Goal: Connect with others: Connect with others

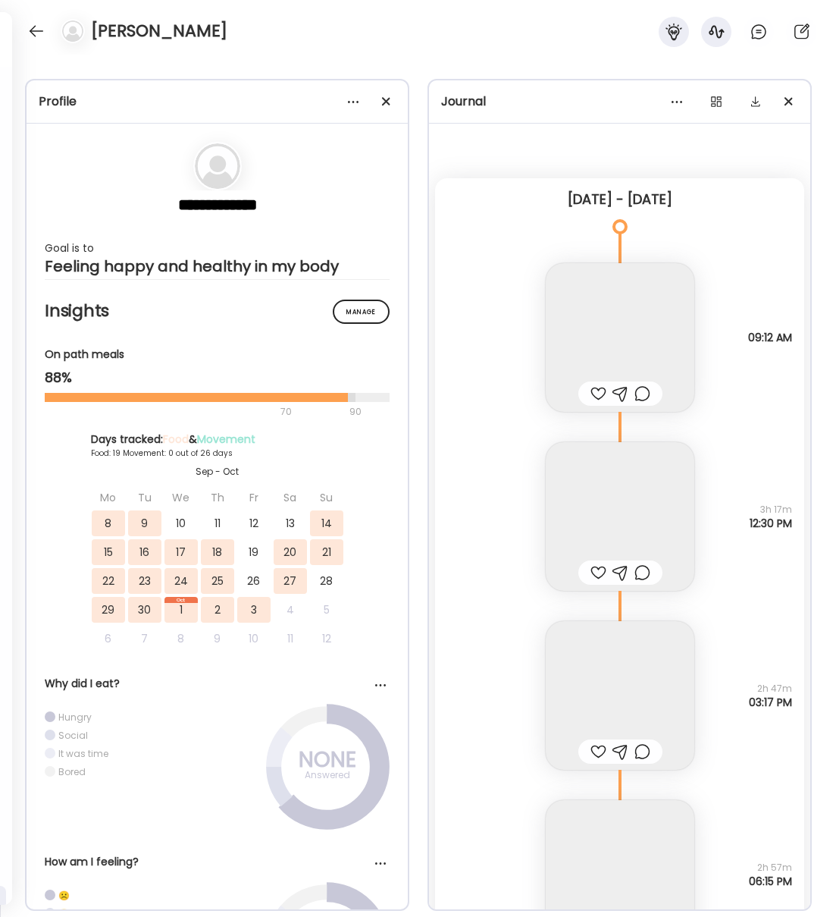
scroll to position [14708, 0]
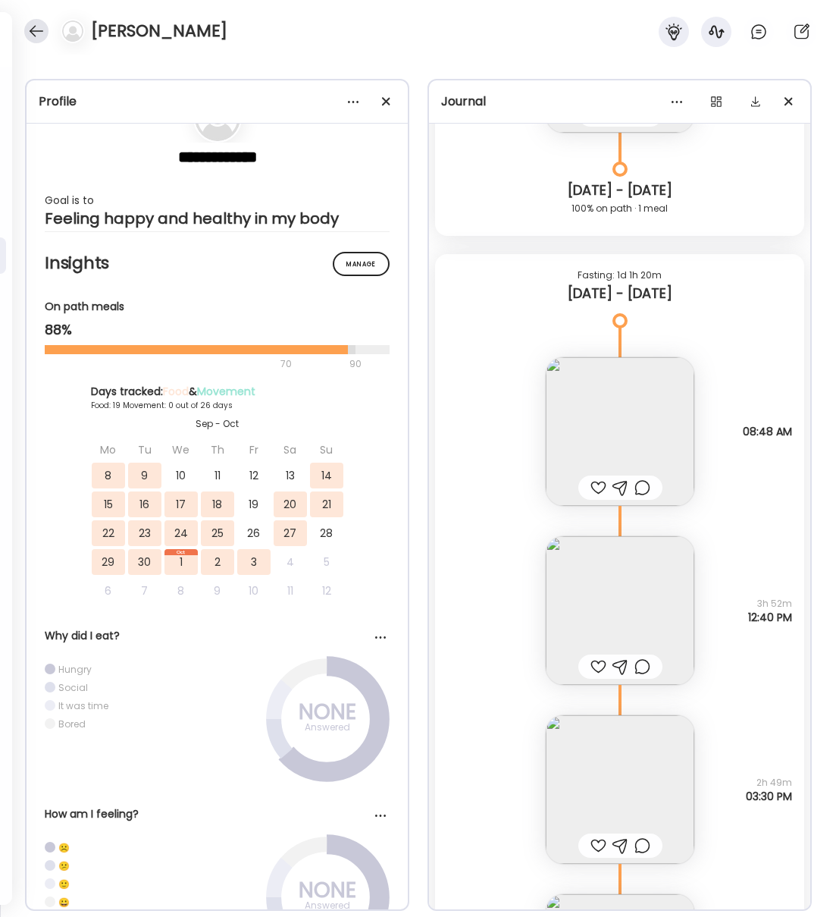
click at [36, 30] on div at bounding box center [36, 31] width 24 height 24
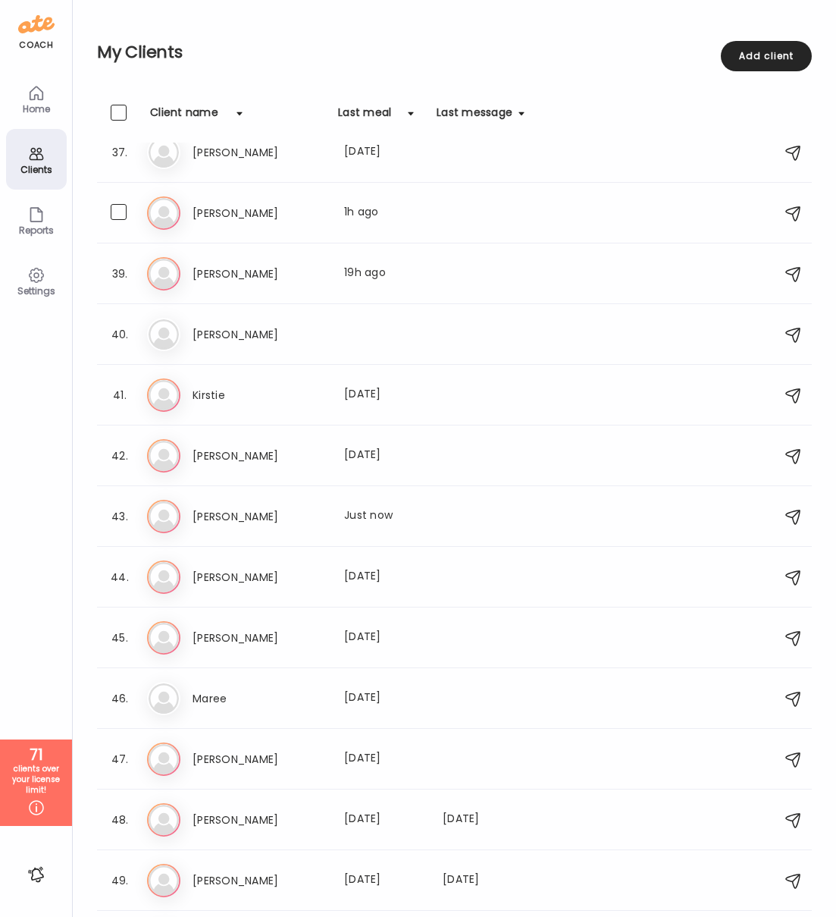
scroll to position [2418, 0]
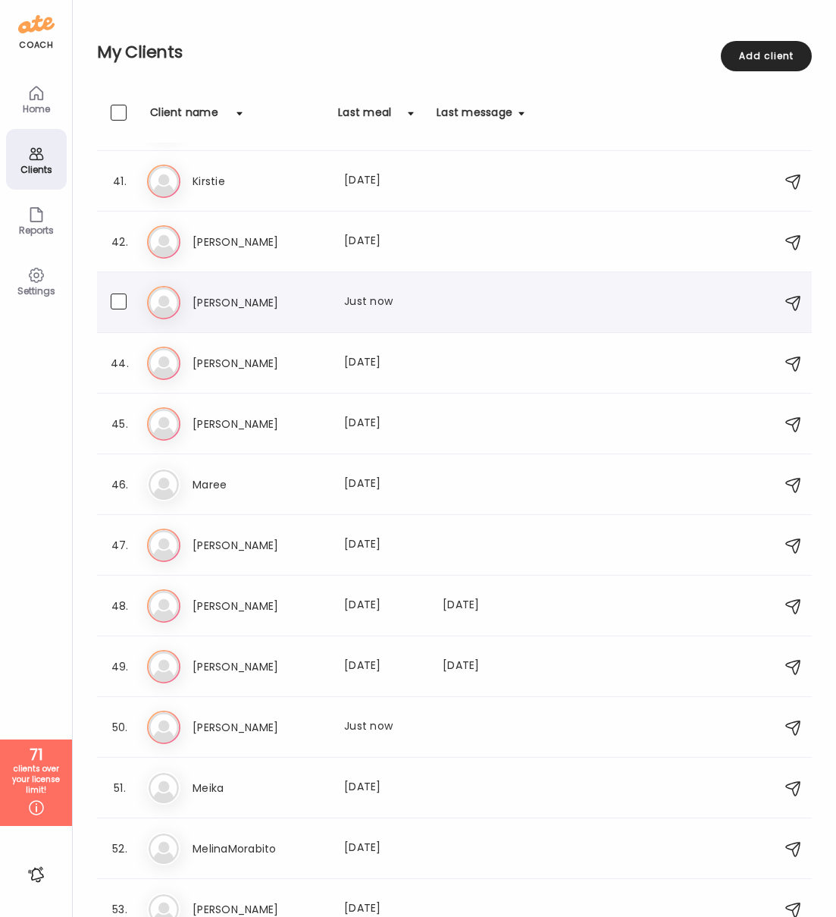
click at [209, 301] on h3 "[PERSON_NAME]" at bounding box center [259, 302] width 133 height 18
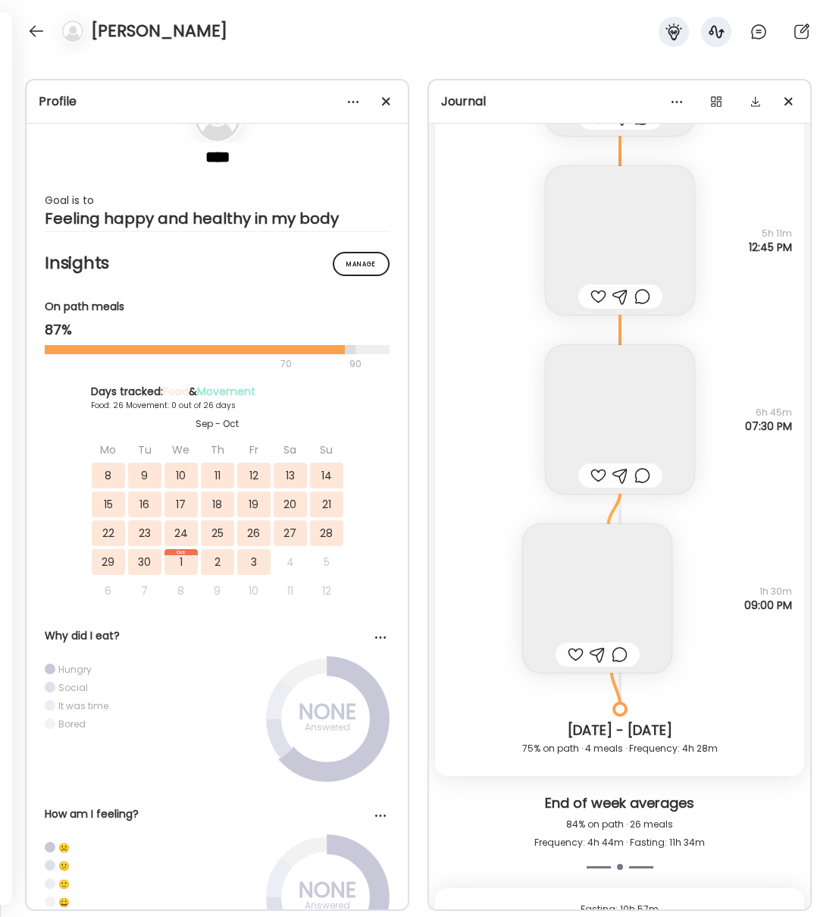
scroll to position [27873, 0]
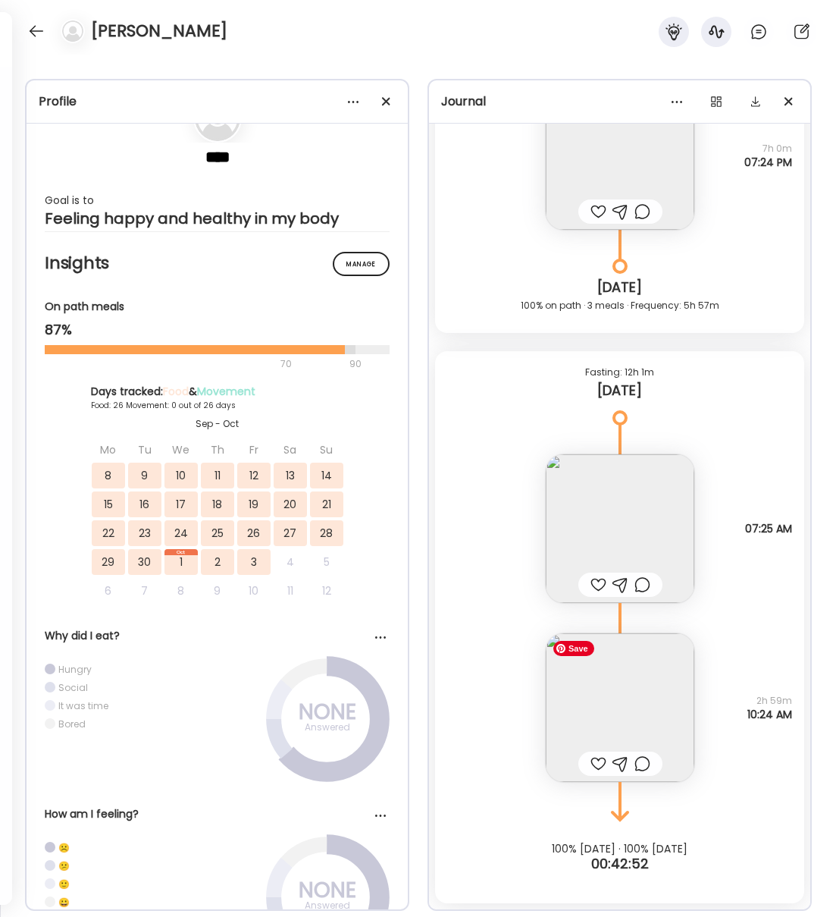
click at [642, 691] on img at bounding box center [620, 707] width 149 height 149
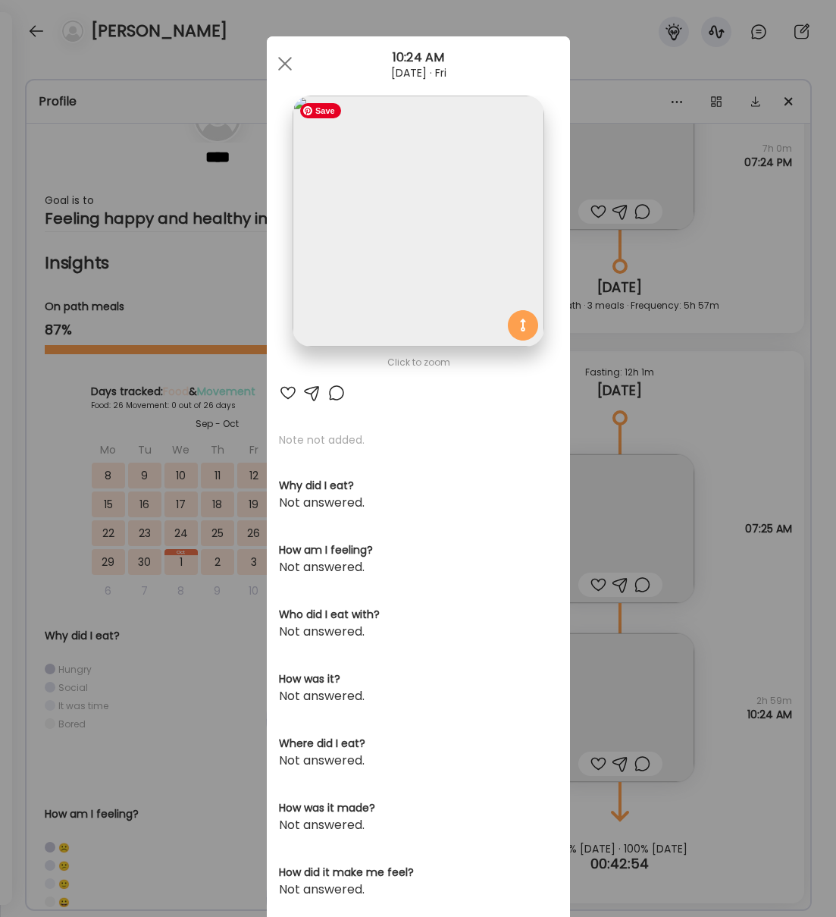
click at [399, 218] on img at bounding box center [418, 221] width 251 height 251
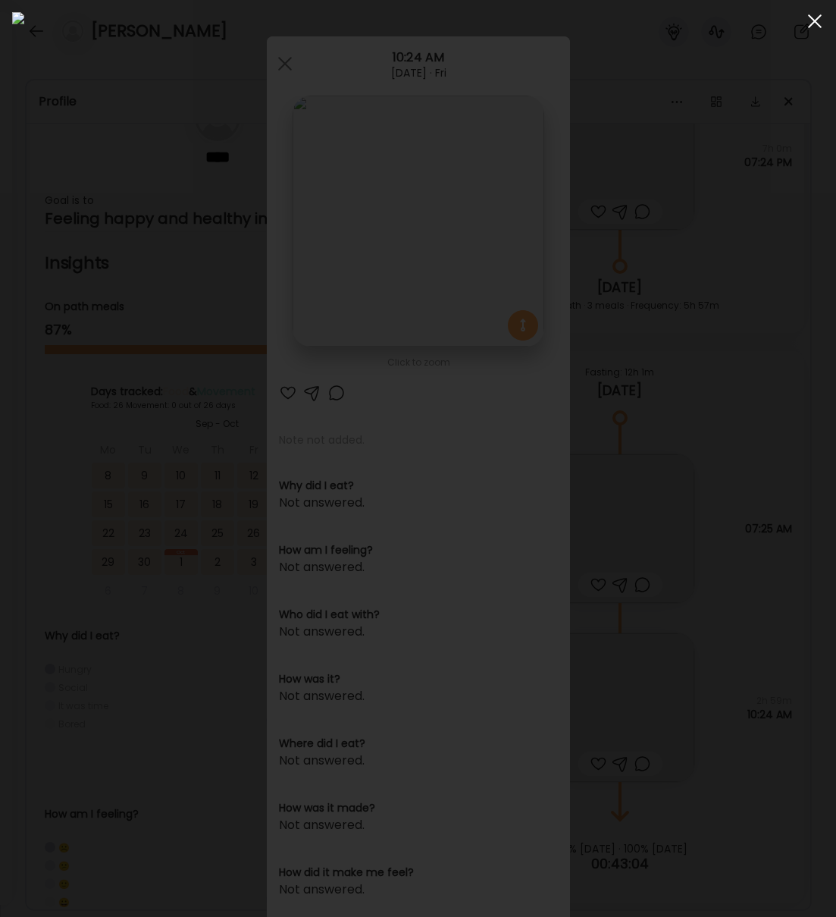
click at [816, 26] on div at bounding box center [815, 21] width 30 height 30
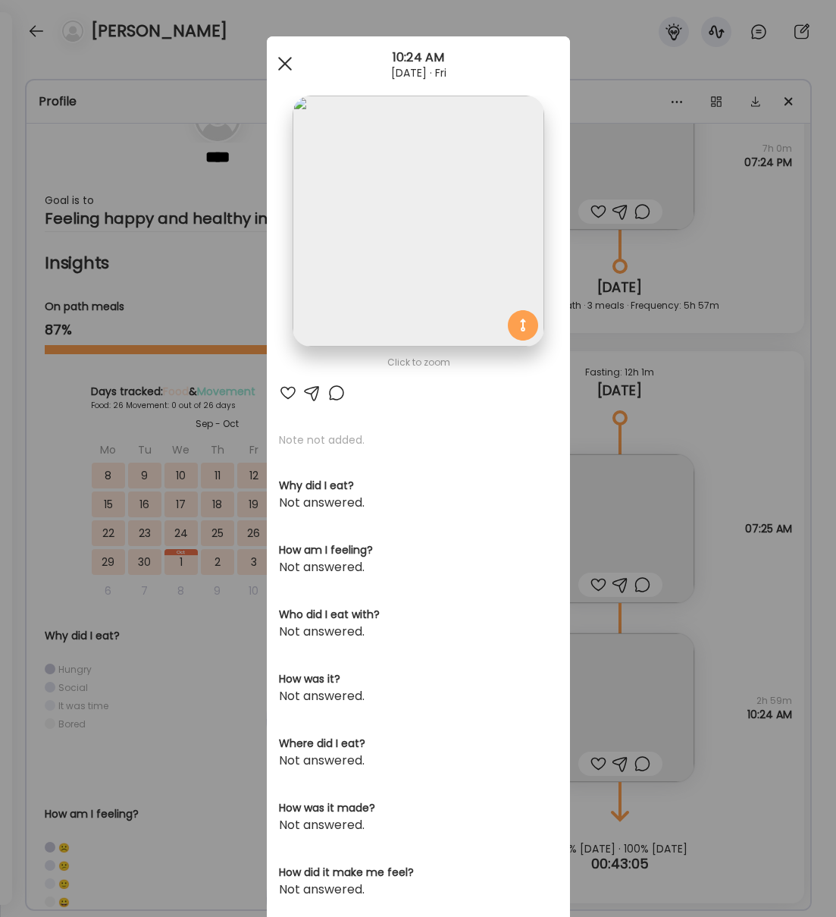
click at [287, 67] on span at bounding box center [285, 64] width 14 height 14
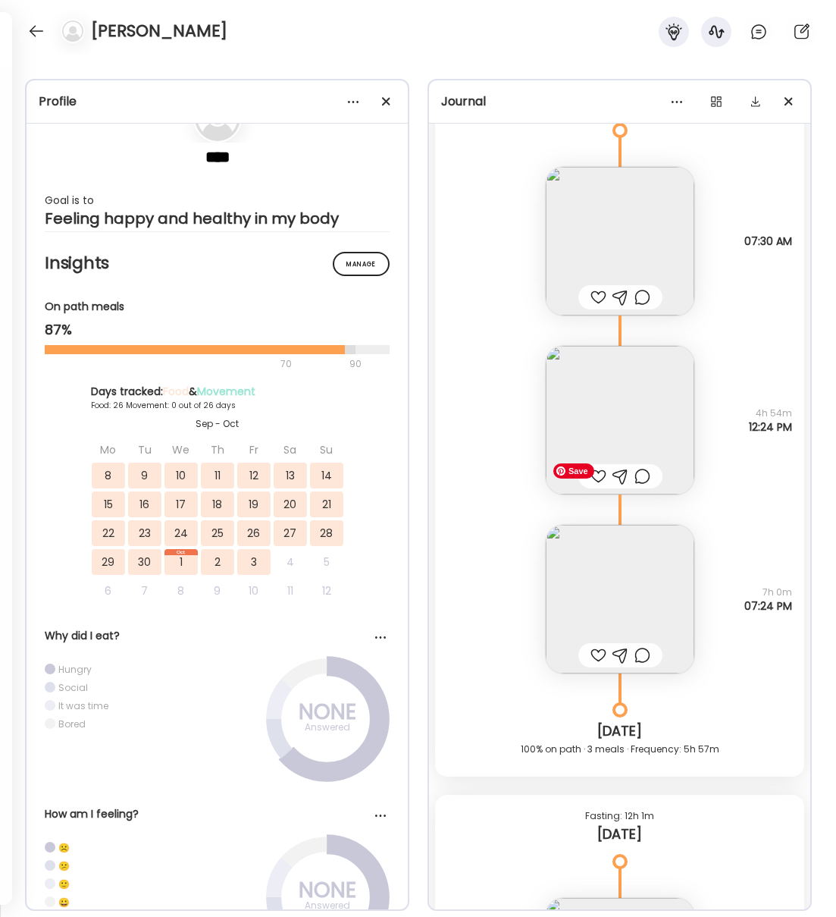
scroll to position [27419, 0]
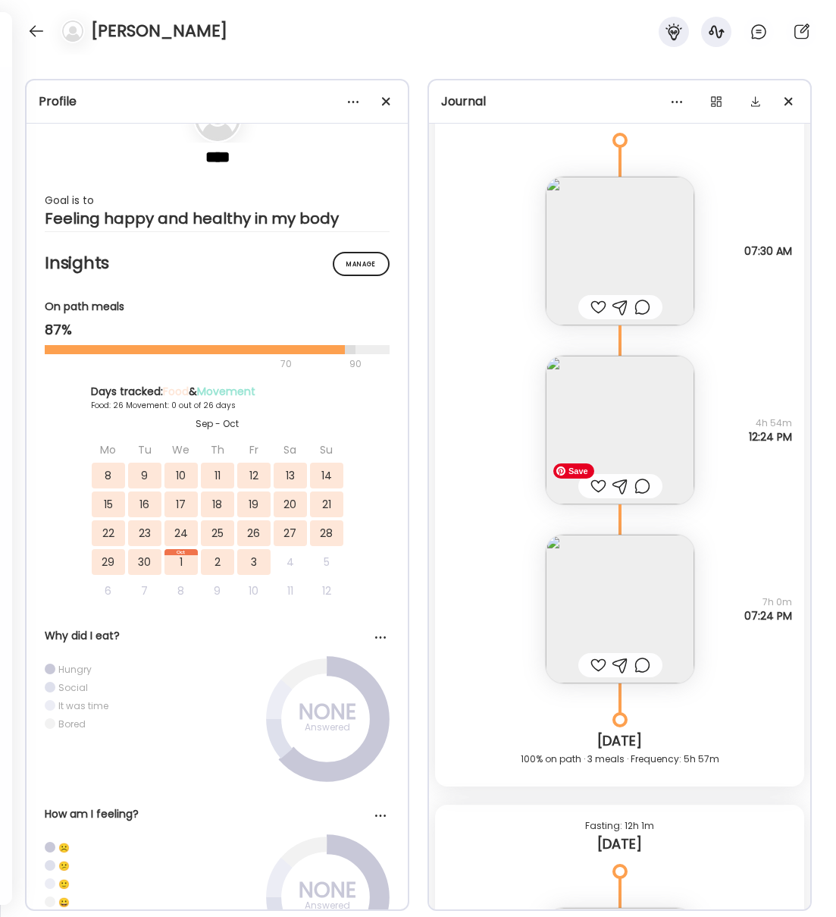
click at [626, 604] on img at bounding box center [620, 609] width 149 height 149
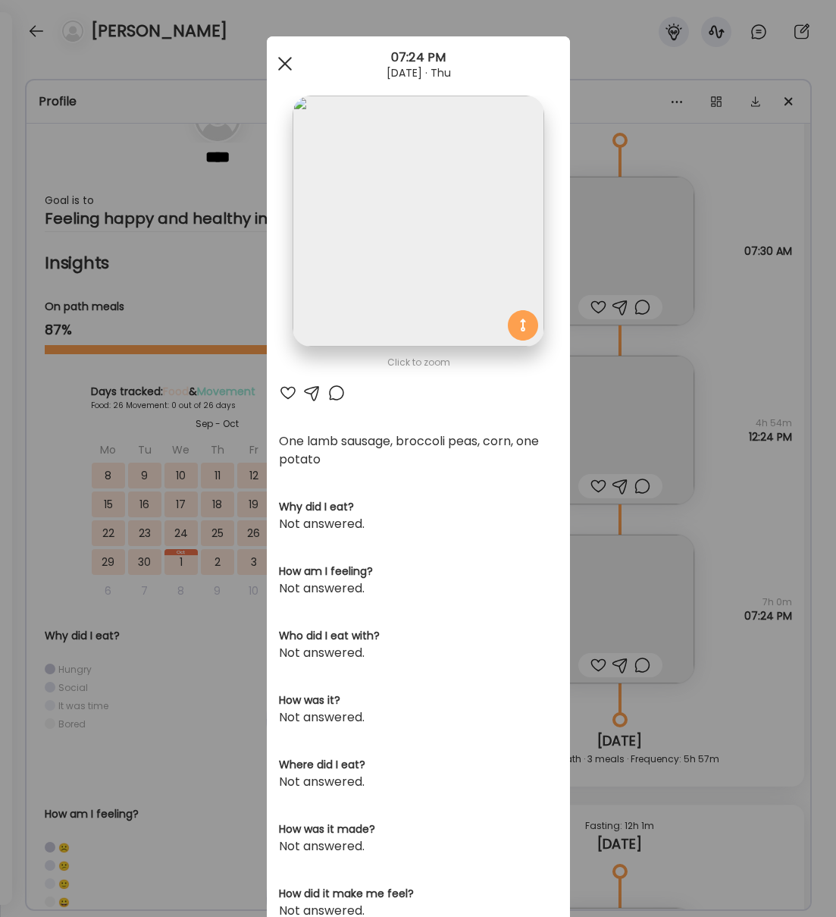
click at [279, 67] on div at bounding box center [285, 64] width 30 height 30
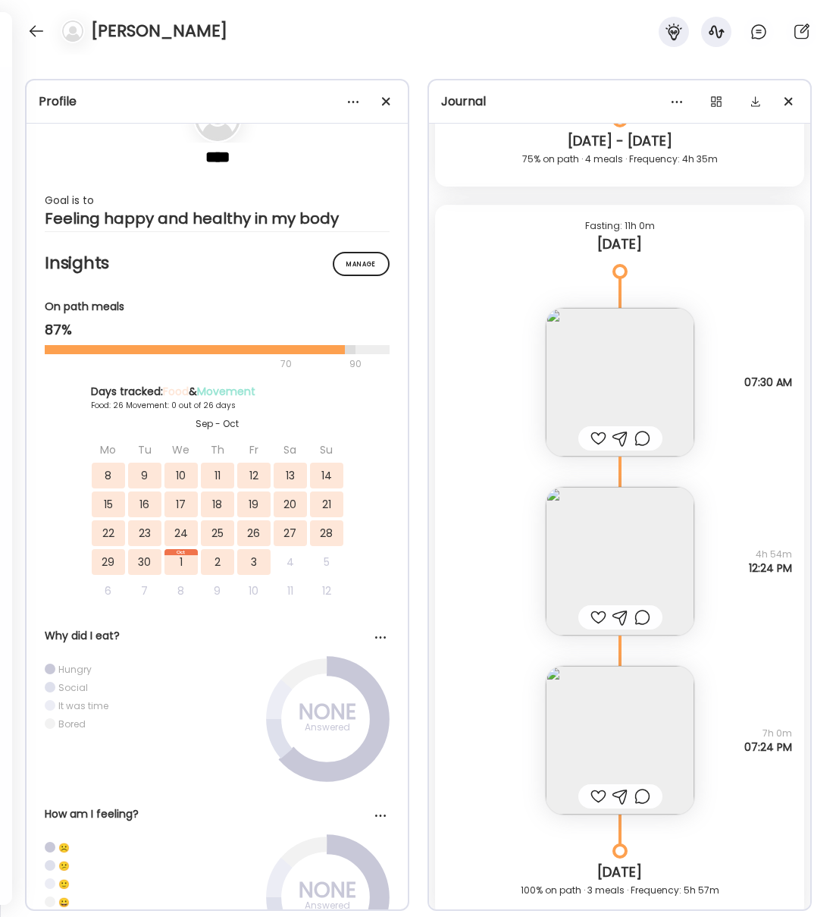
scroll to position [27275, 0]
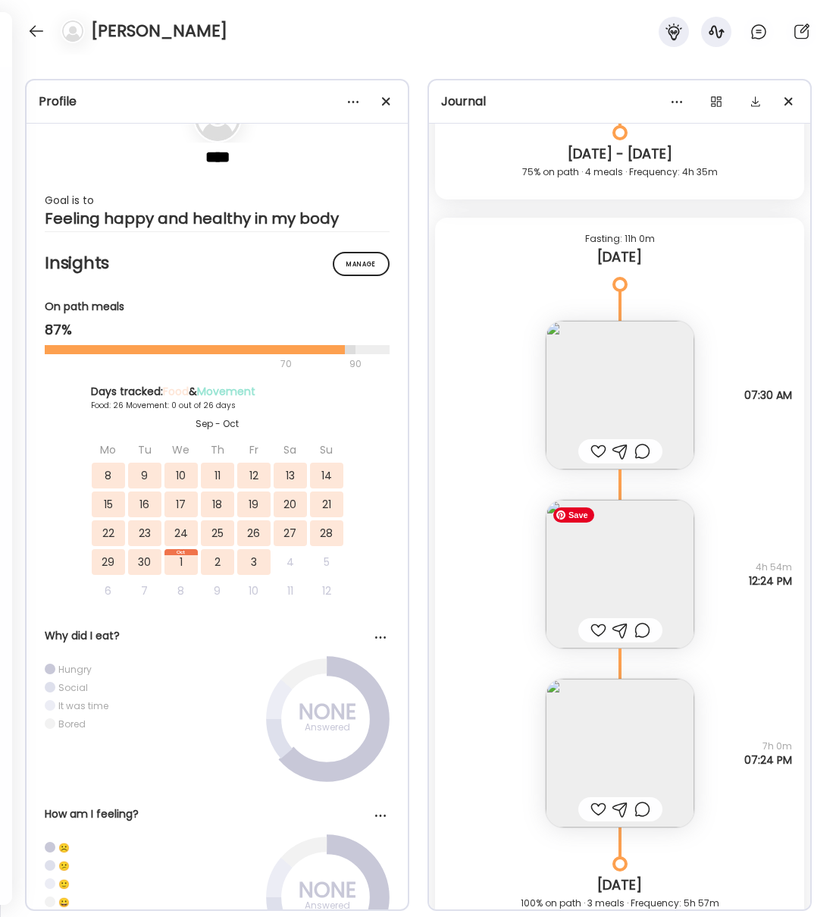
click at [642, 570] on img at bounding box center [620, 574] width 149 height 149
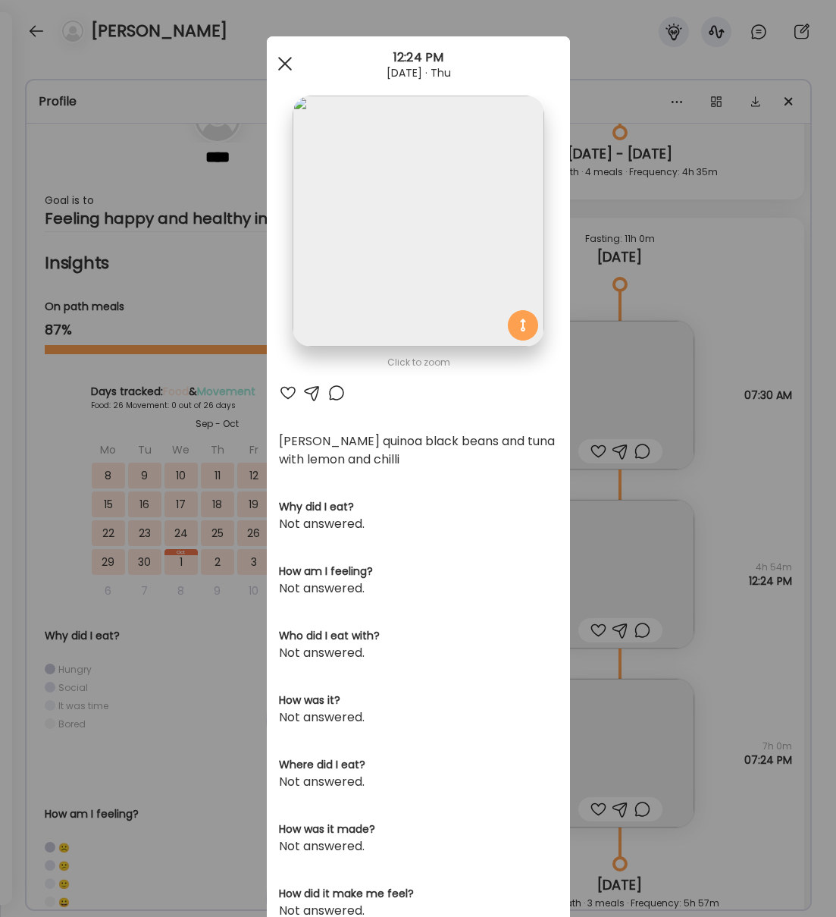
click at [288, 62] on div at bounding box center [285, 64] width 30 height 30
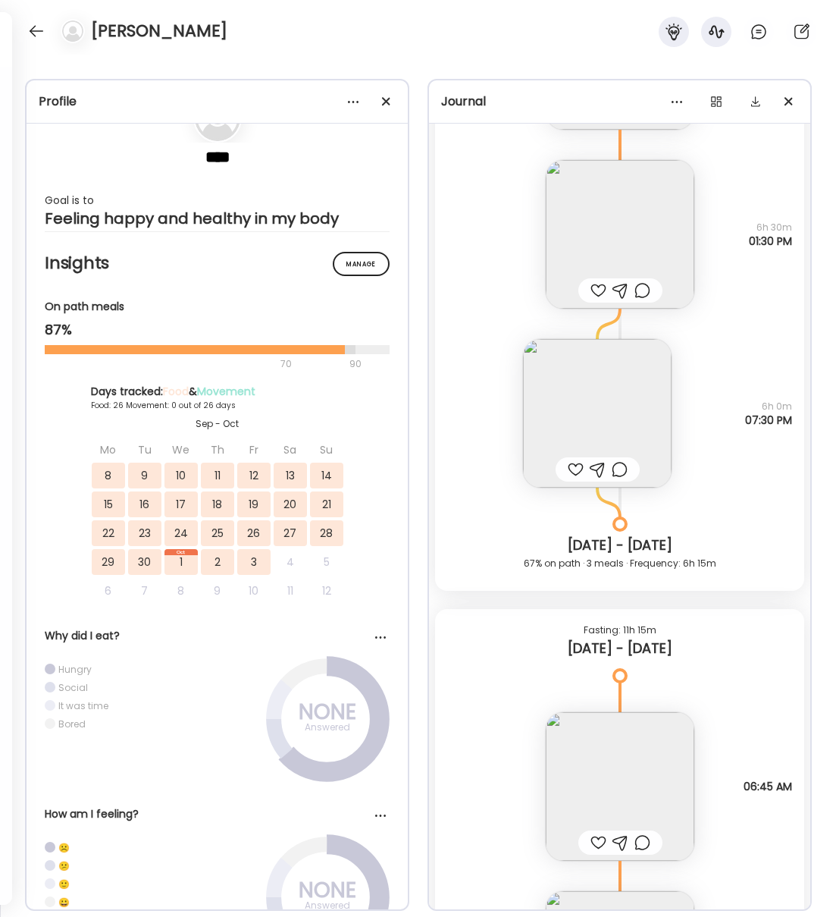
scroll to position [25982, 0]
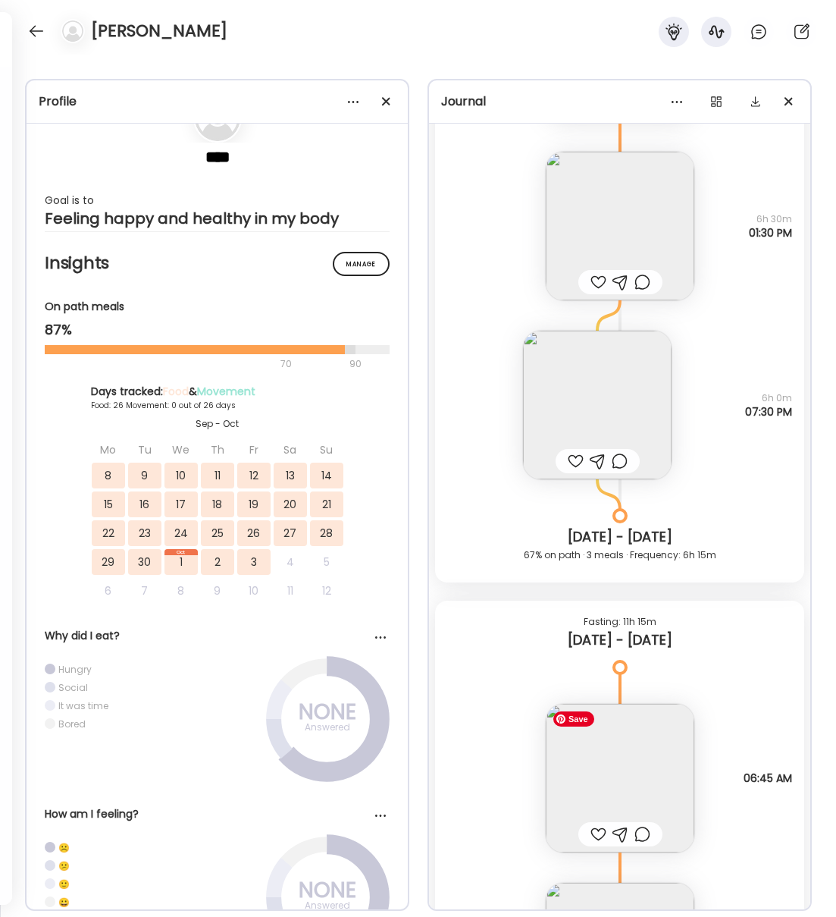
click at [617, 771] on img at bounding box center [620, 778] width 149 height 149
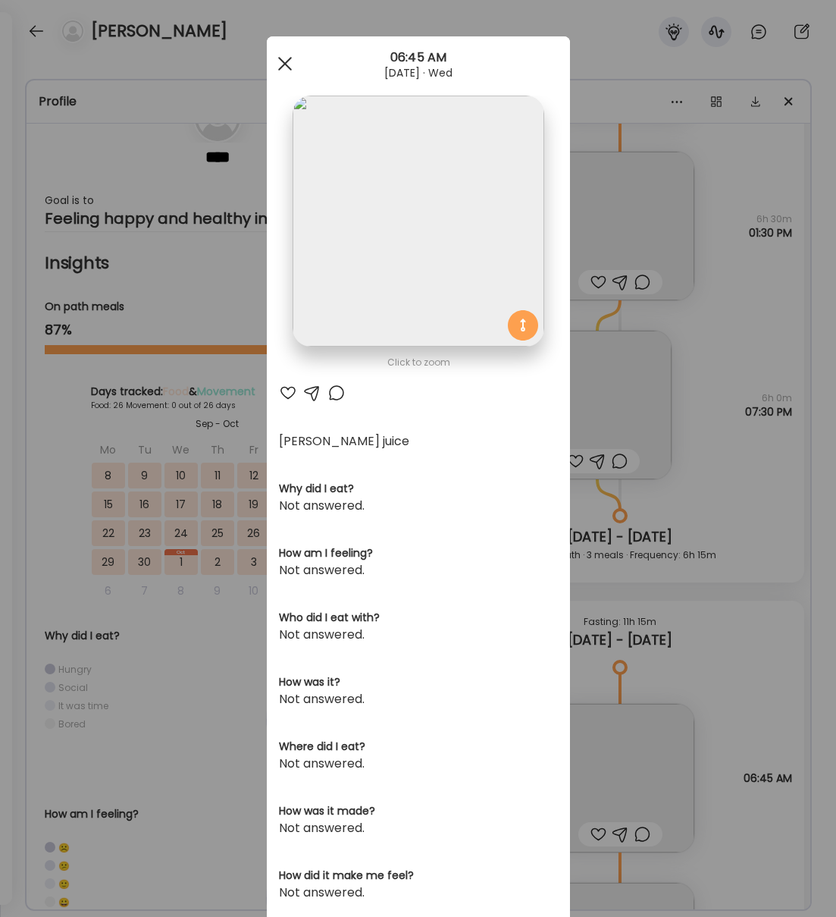
click at [281, 64] on div at bounding box center [285, 64] width 30 height 30
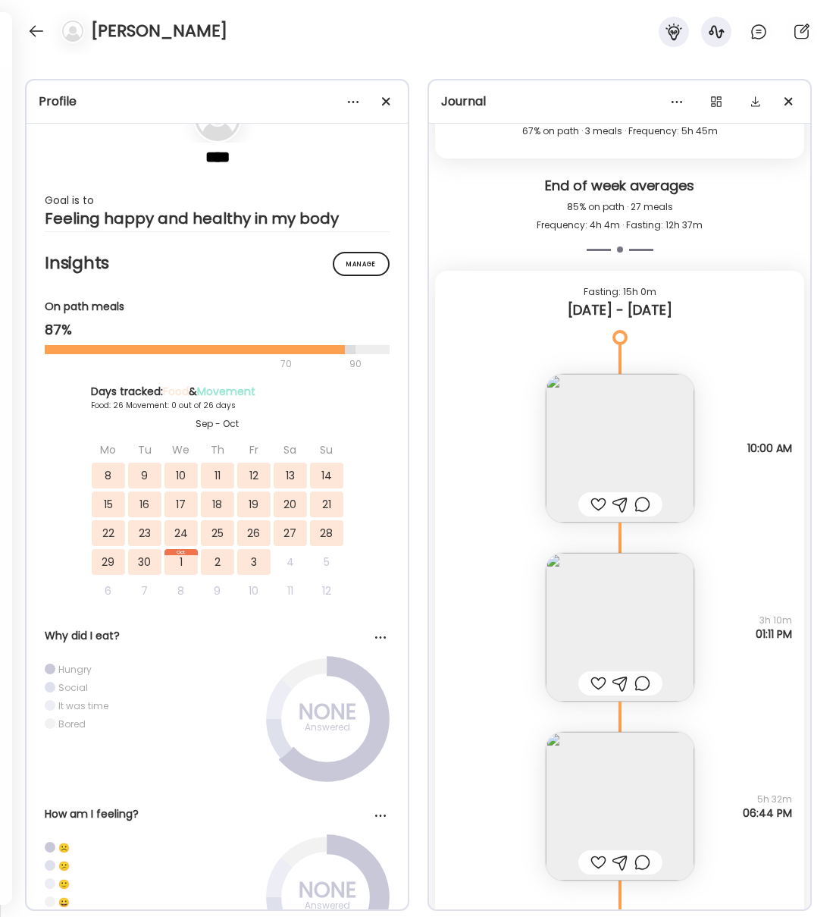
scroll to position [24936, 0]
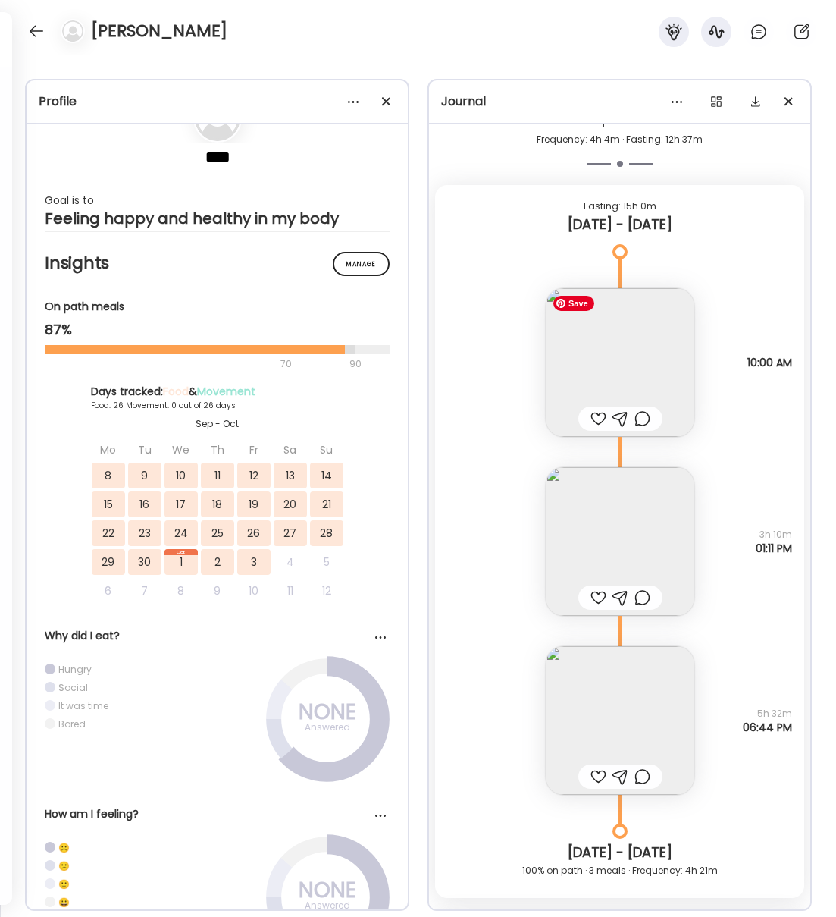
click at [624, 360] on img at bounding box center [620, 362] width 149 height 149
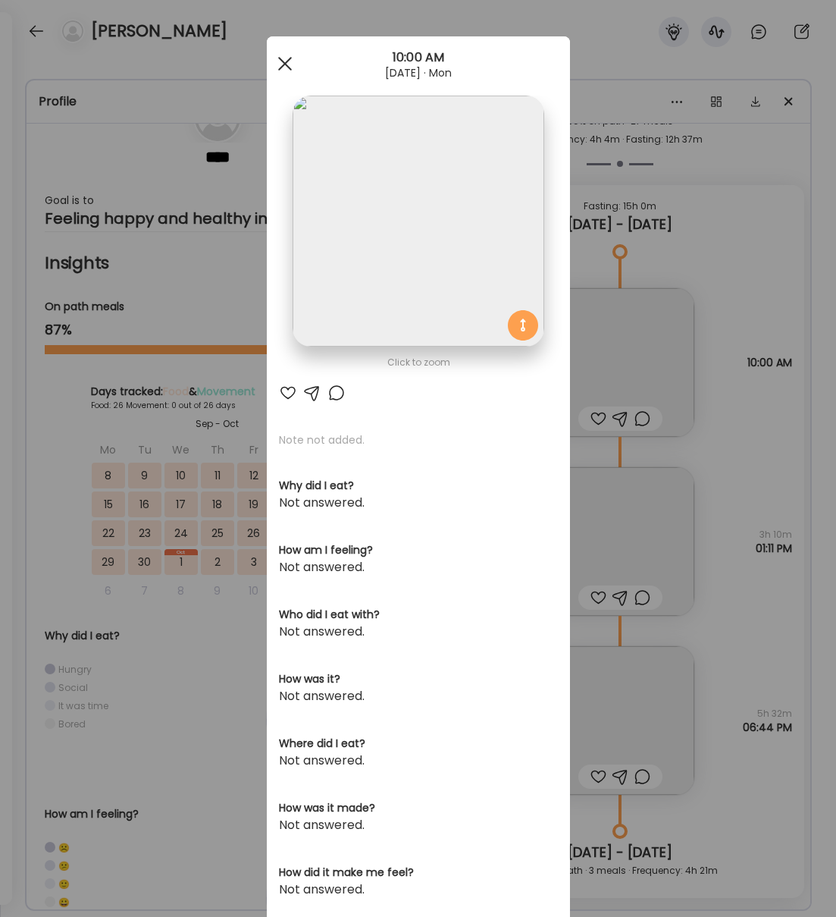
click at [278, 61] on div at bounding box center [285, 64] width 30 height 30
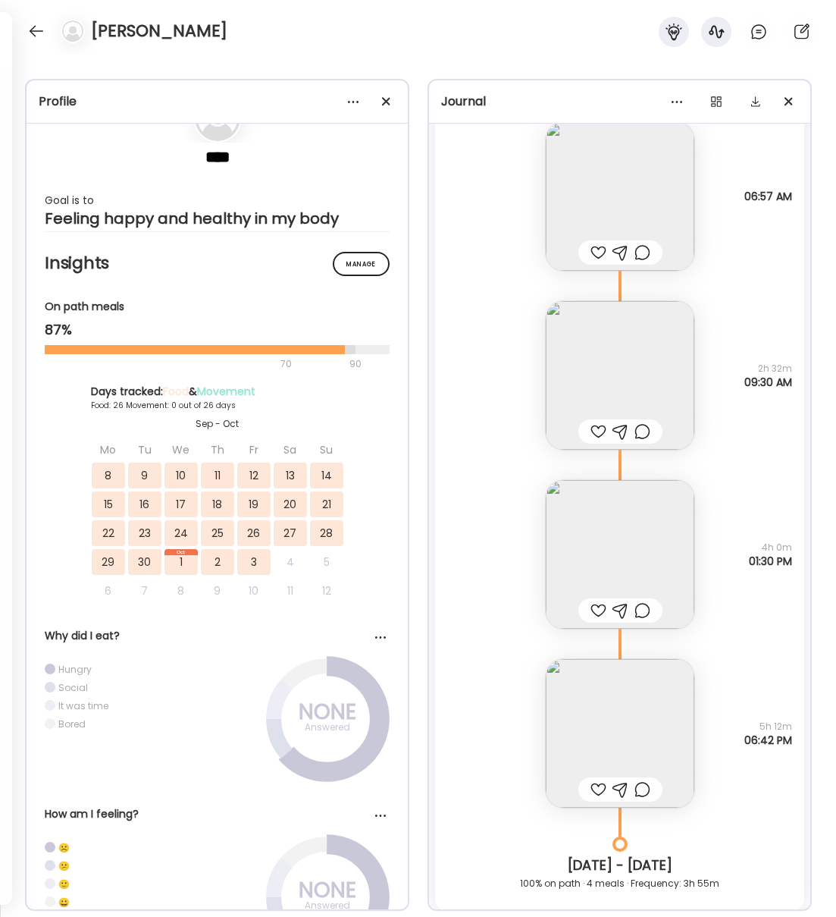
scroll to position [20638, 0]
click at [611, 733] on img at bounding box center [620, 731] width 149 height 149
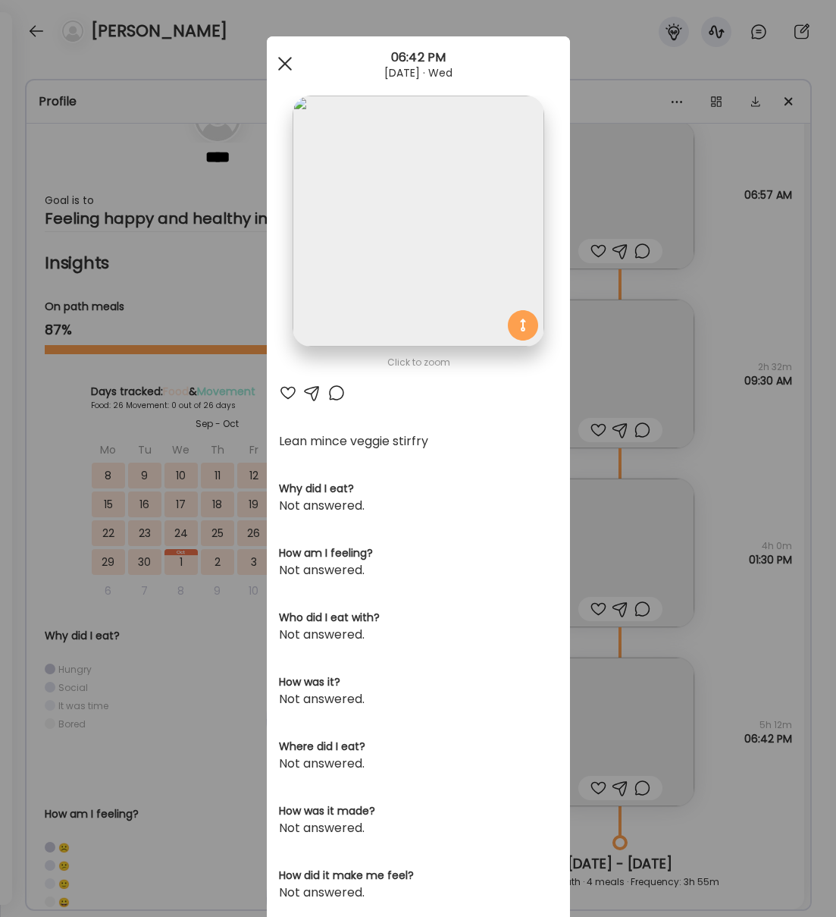
click at [290, 64] on div at bounding box center [285, 64] width 30 height 30
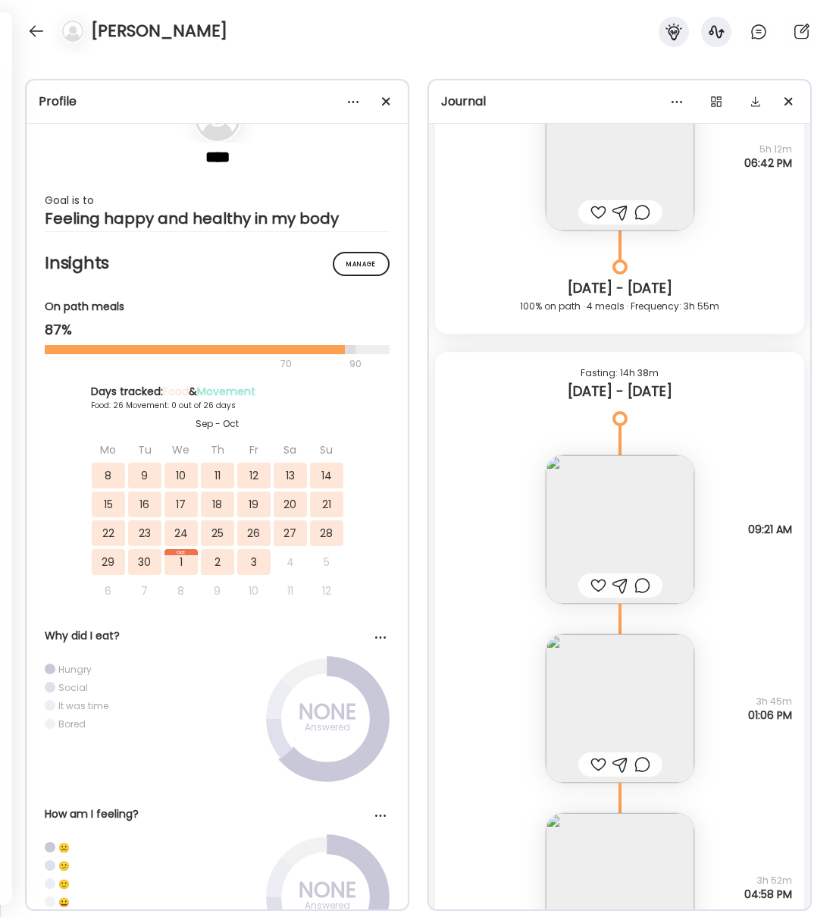
scroll to position [21219, 0]
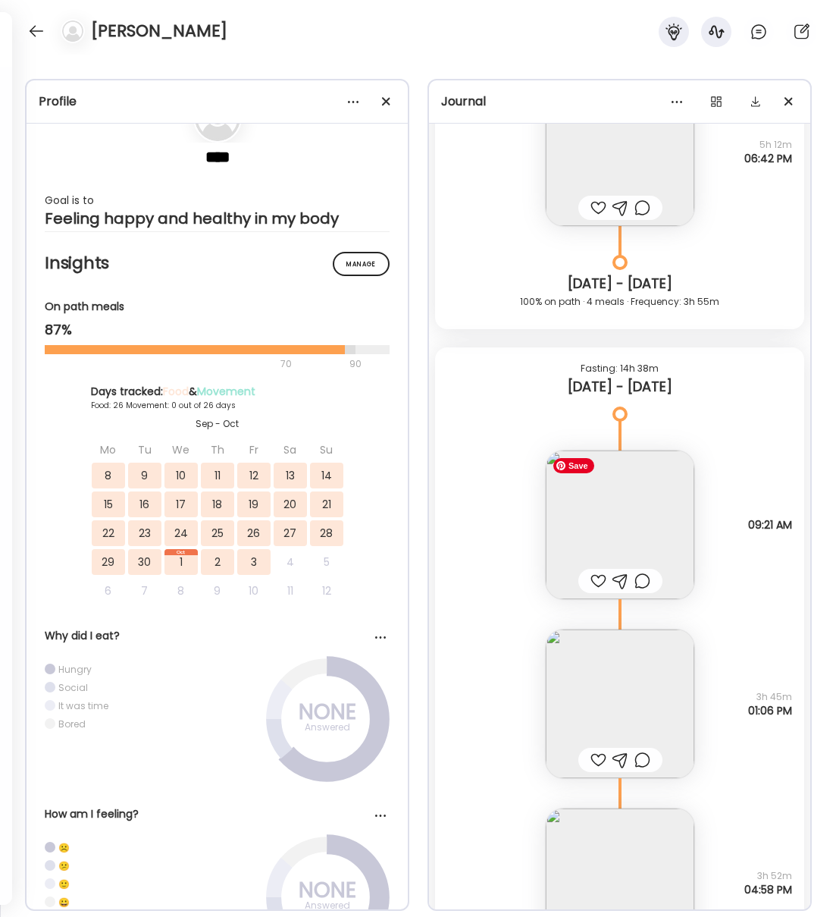
click at [645, 530] on img at bounding box center [620, 524] width 149 height 149
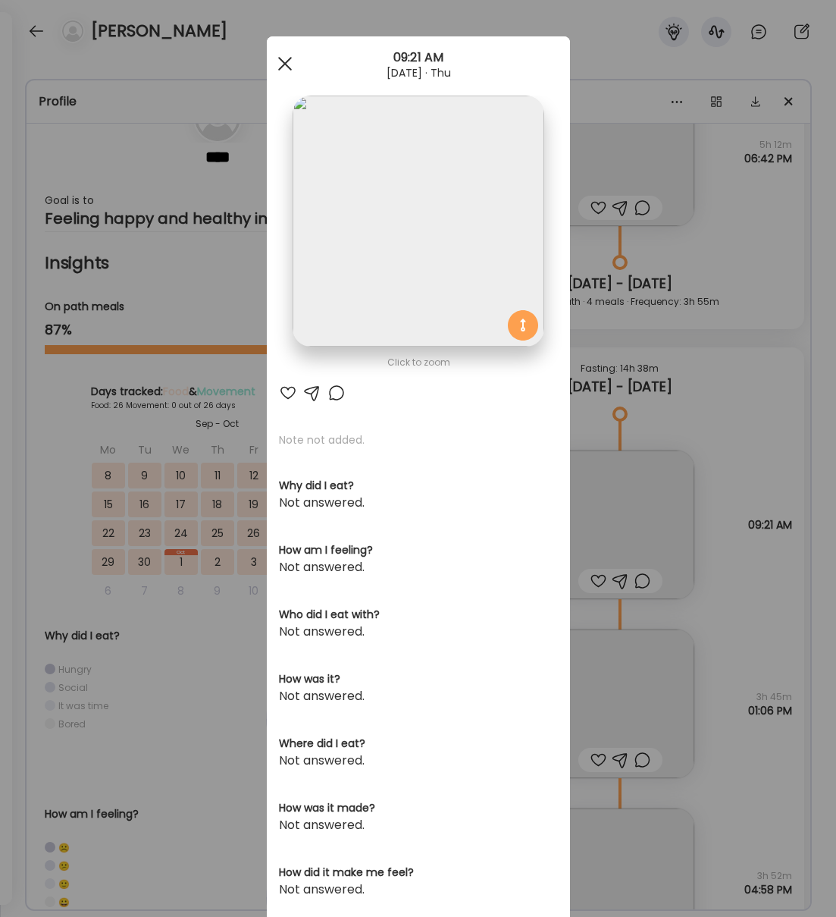
click at [274, 60] on div at bounding box center [285, 64] width 30 height 30
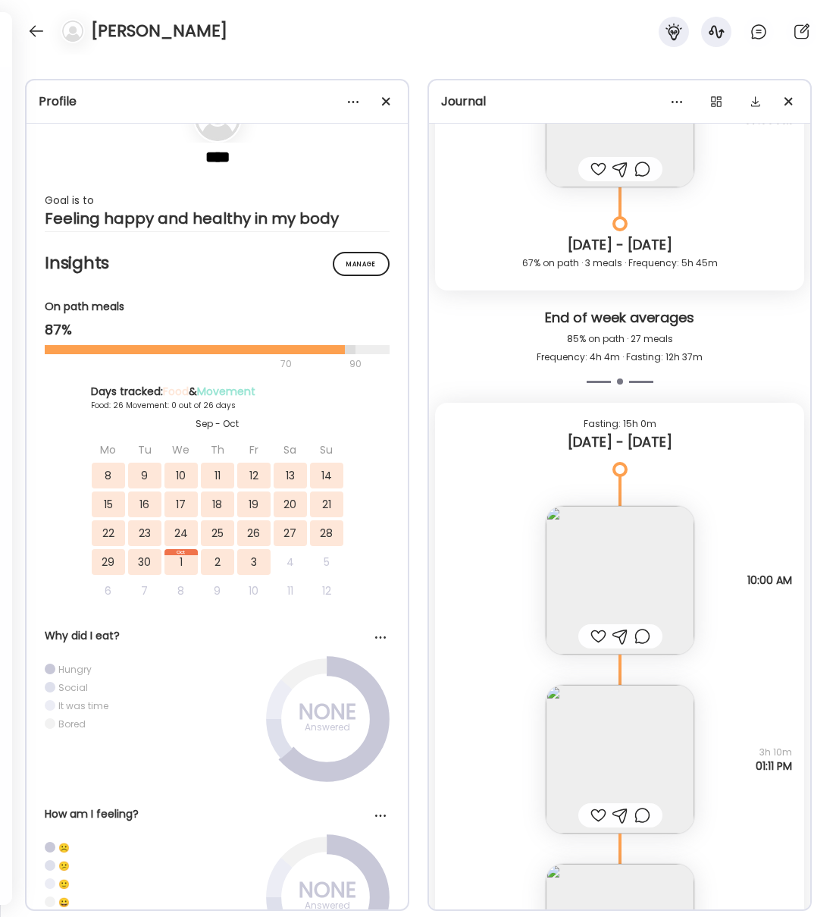
scroll to position [24717, 0]
click at [618, 600] on img at bounding box center [620, 581] width 149 height 149
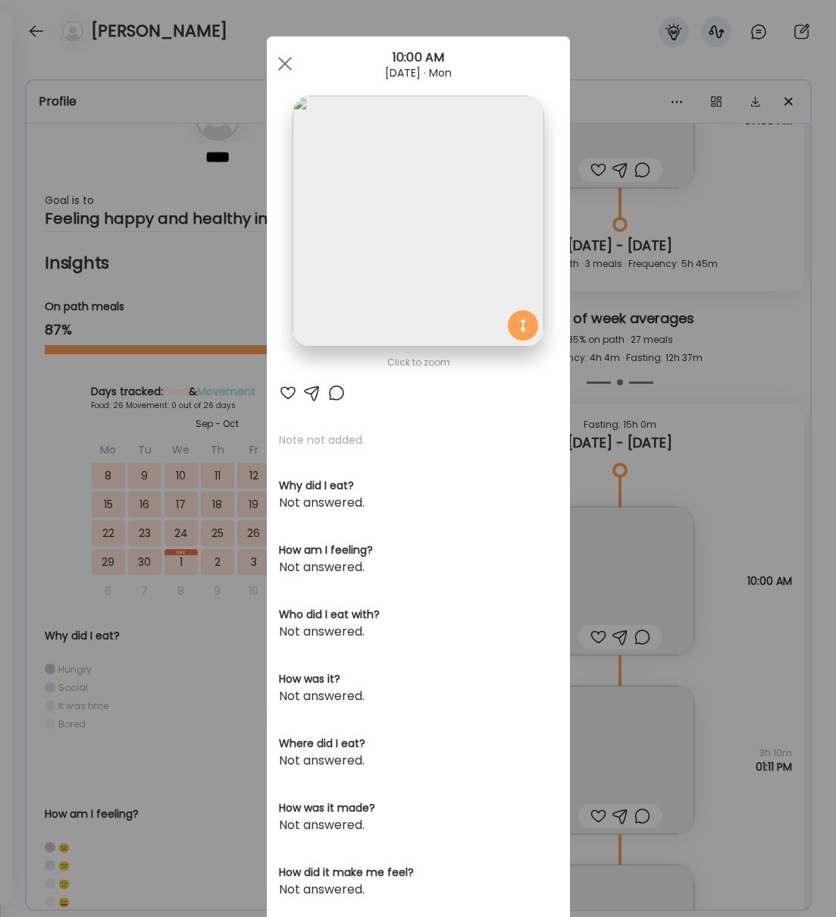
click at [274, 58] on div at bounding box center [285, 64] width 30 height 30
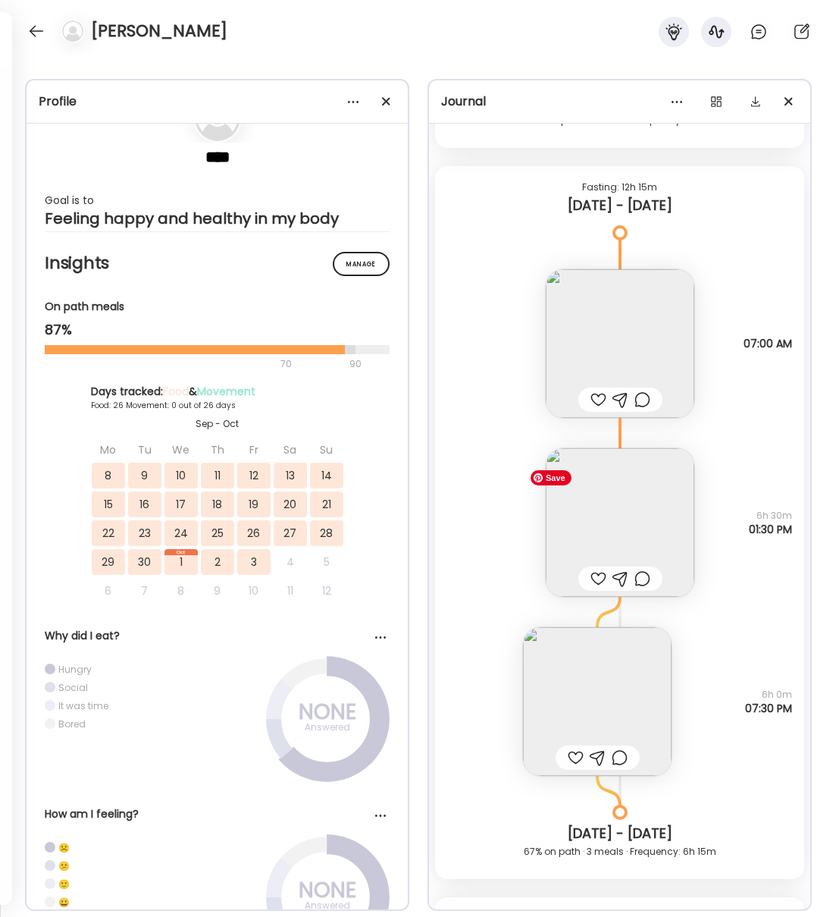
scroll to position [25684, 0]
click at [645, 554] on img at bounding box center [620, 524] width 149 height 149
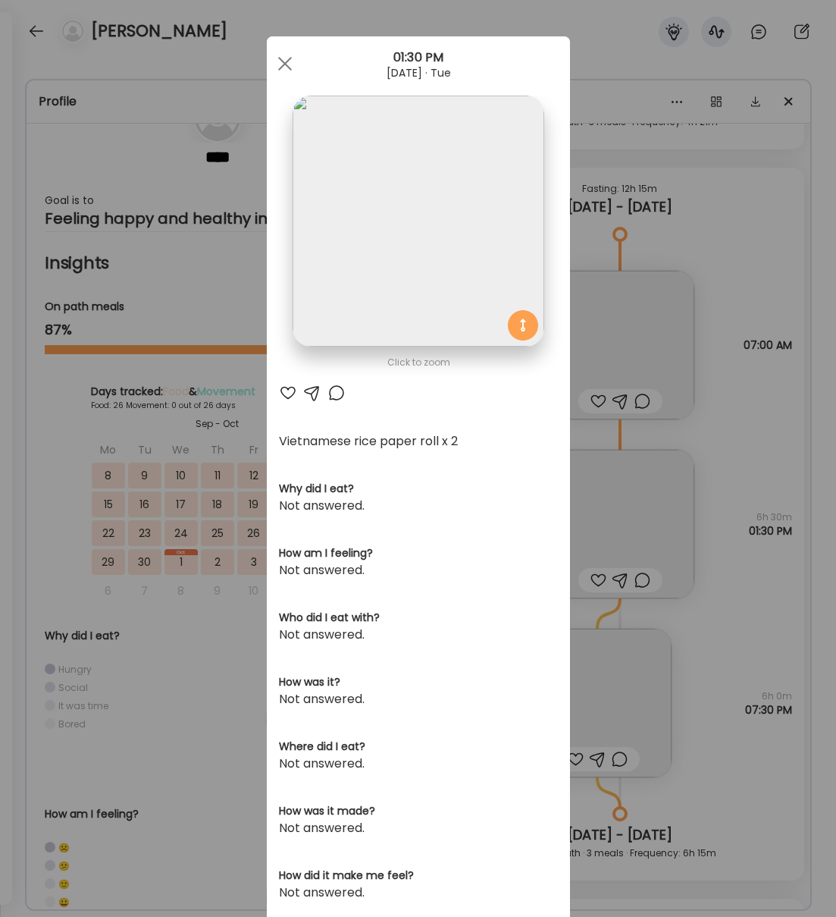
click at [285, 61] on span at bounding box center [285, 64] width 14 height 14
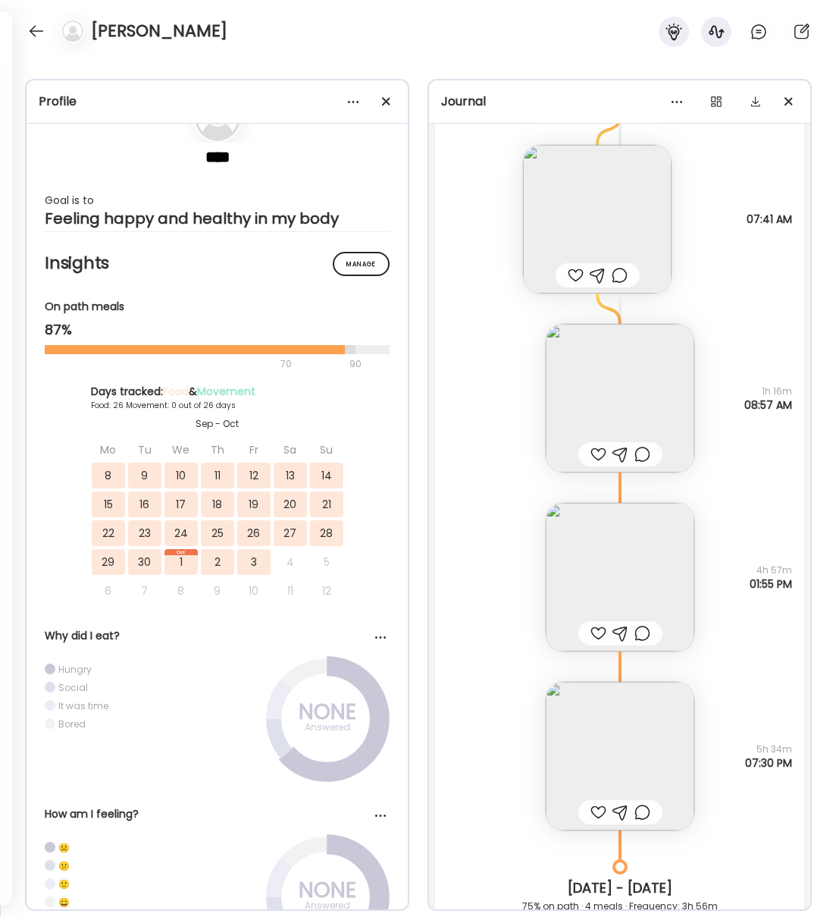
scroll to position [16801, 0]
